Goal: Information Seeking & Learning: Learn about a topic

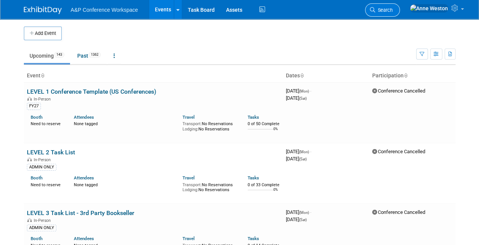
click at [393, 8] on span "Search" at bounding box center [383, 10] width 17 height 6
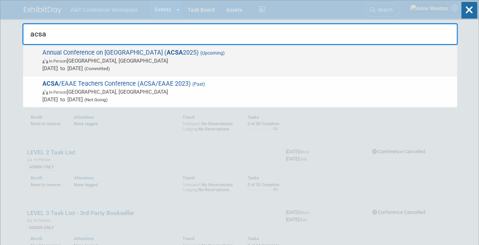
type input "acsa"
click at [67, 53] on span "Annual Conference on [GEOGRAPHIC_DATA] ( ACSA 2025) (Upcoming) In-Person [GEOGR…" at bounding box center [246, 60] width 413 height 23
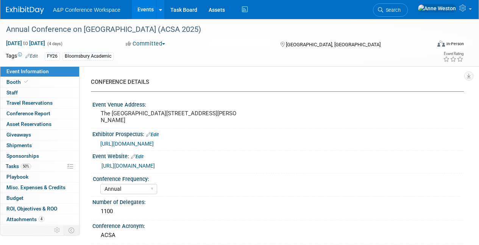
select select "Annual"
select select "Level 3"
select select "Program Advert"
select select "Asia Studies"
select select "Bloomsbury Academic"
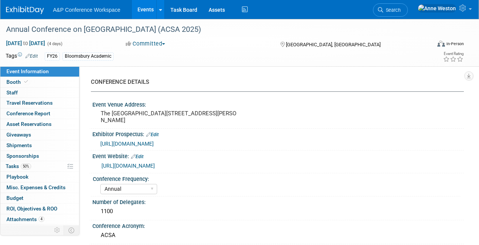
select select "Hannah Siegel"
select select "Tia Ali"
select select "Brand/Subject Presence​"
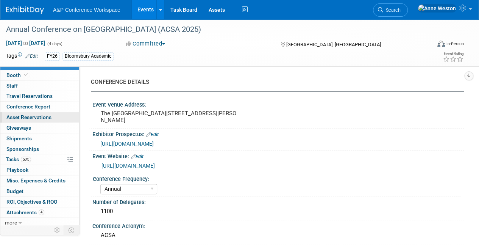
scroll to position [8, 0]
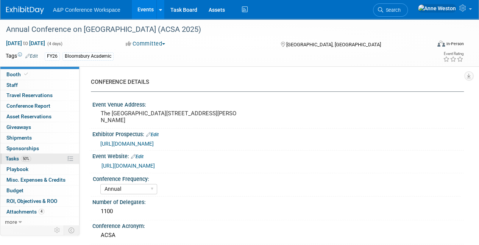
click at [35, 157] on link "50% Tasks 50%" at bounding box center [39, 158] width 79 height 10
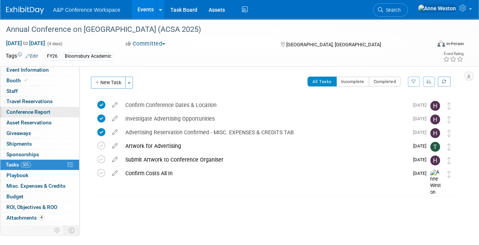
scroll to position [0, 0]
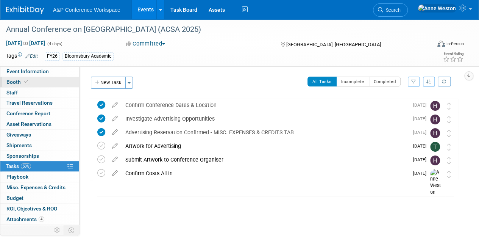
click at [23, 83] on span at bounding box center [26, 82] width 7 height 6
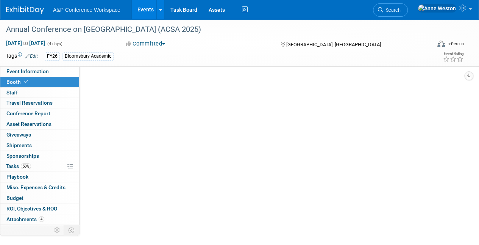
select select "CUAP"
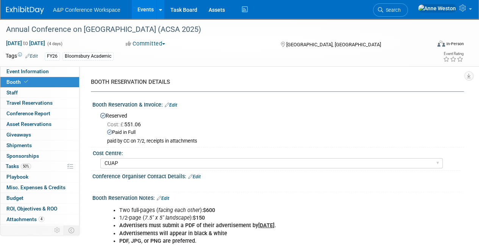
scroll to position [38, 0]
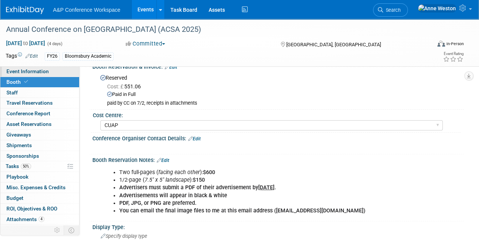
click at [30, 70] on span "Event Information" at bounding box center [27, 71] width 42 height 6
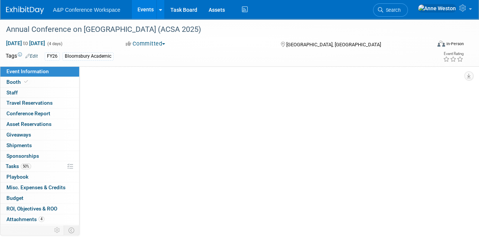
select select "Annual"
select select "Level 3"
select select "Program Advert"
select select "Asia Studies"
select select "Bloomsbury Academic"
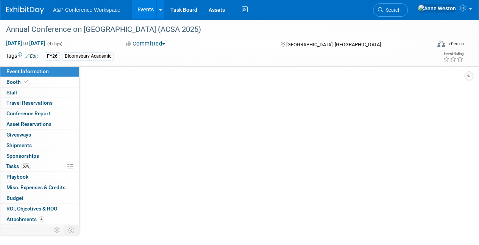
select select "Hannah Siegel"
select select "Tia Ali"
select select "Brand/Subject Presence​"
